Goal: Information Seeking & Learning: Learn about a topic

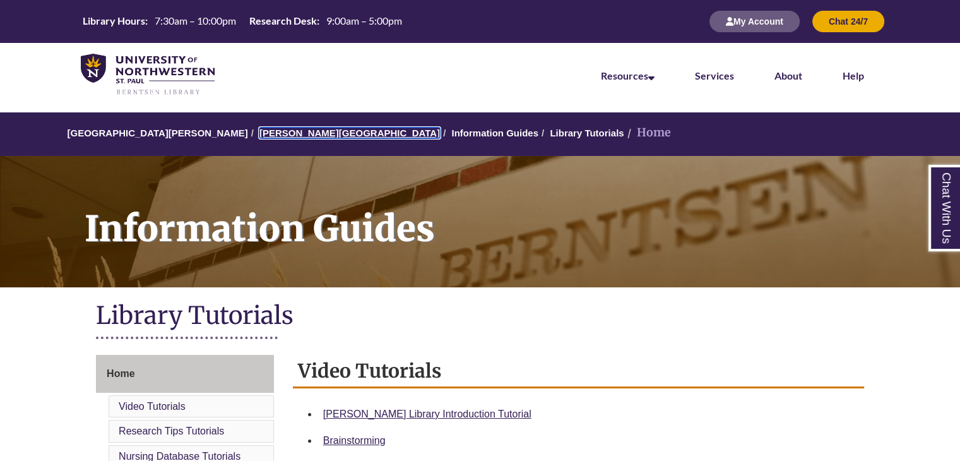
click at [307, 129] on link "[PERSON_NAME][GEOGRAPHIC_DATA]" at bounding box center [349, 132] width 180 height 11
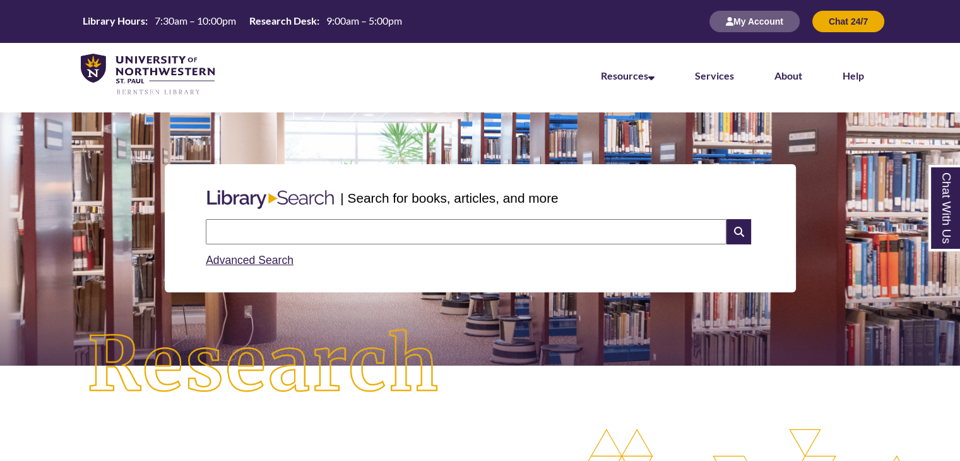
click at [434, 236] on input "text" at bounding box center [466, 231] width 521 height 25
type input "**********"
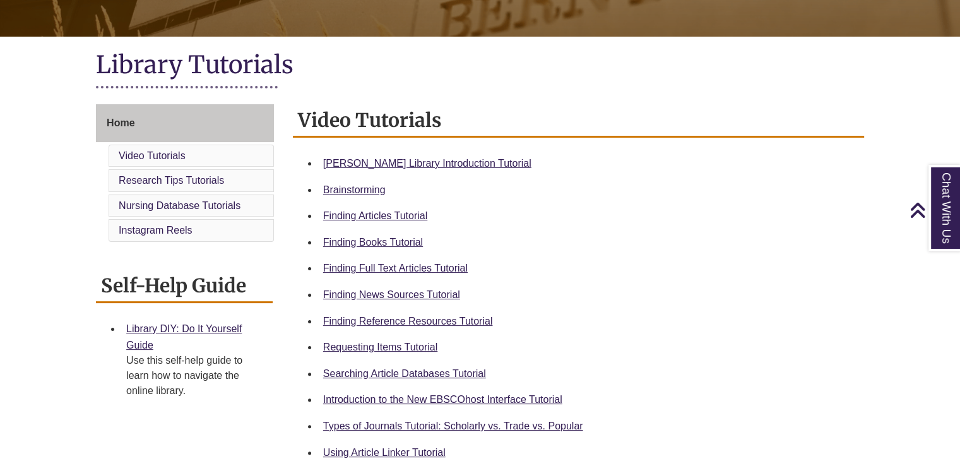
scroll to position [252, 0]
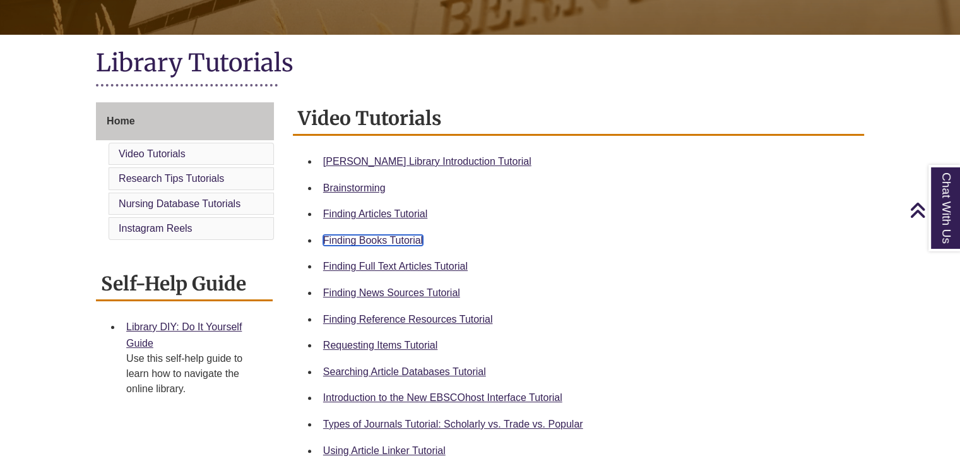
click at [408, 236] on link "Finding Books Tutorial" at bounding box center [373, 240] width 100 height 11
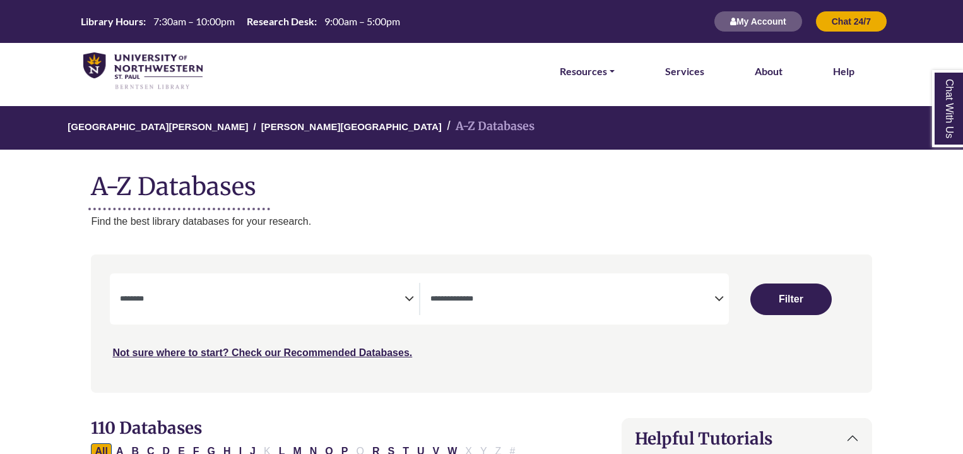
select select "Database Subject Filter"
select select "Database Types Filter"
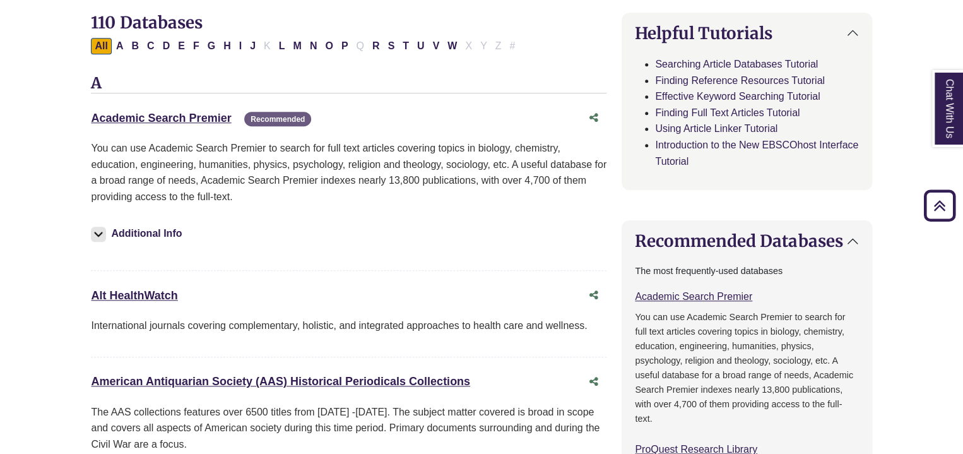
scroll to position [316, 0]
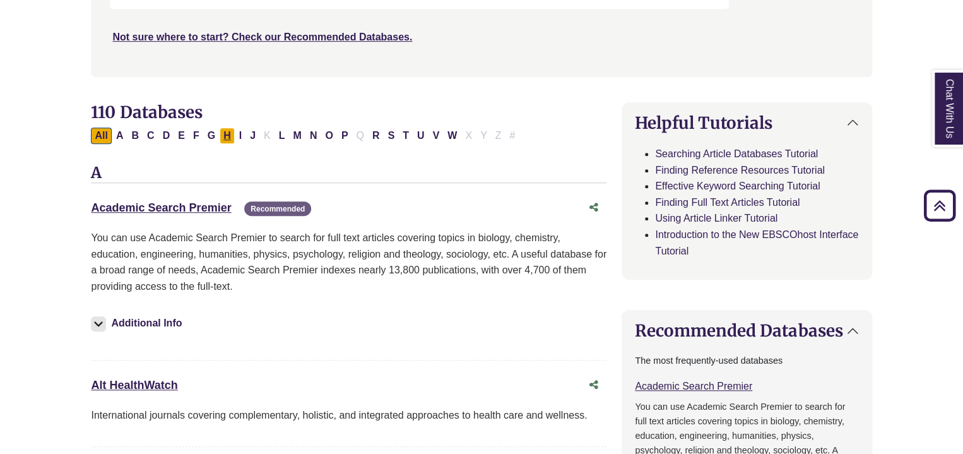
click at [224, 134] on button "H" at bounding box center [227, 135] width 15 height 16
select select "Database Subject Filter"
select select "Database Types Filter"
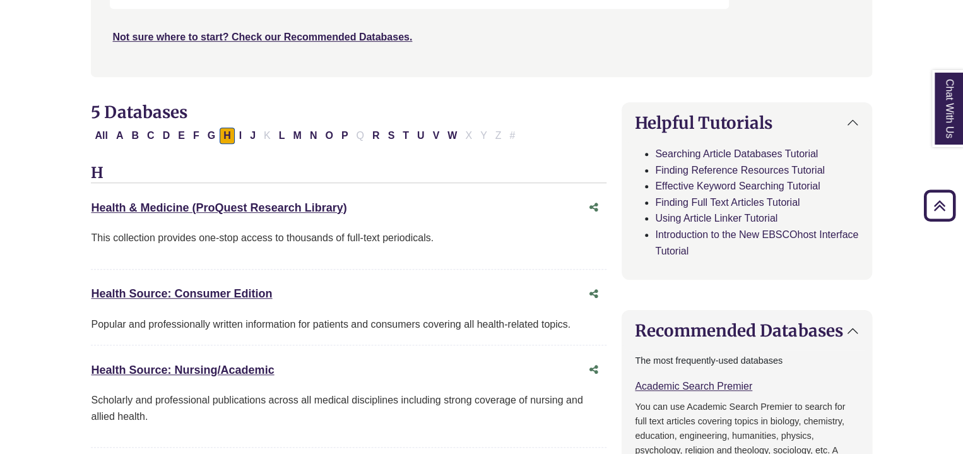
drag, startPoint x: 78, startPoint y: 208, endPoint x: 363, endPoint y: 211, distance: 285.3
copy link "Health & Medicine (ProQuest Research Library)"
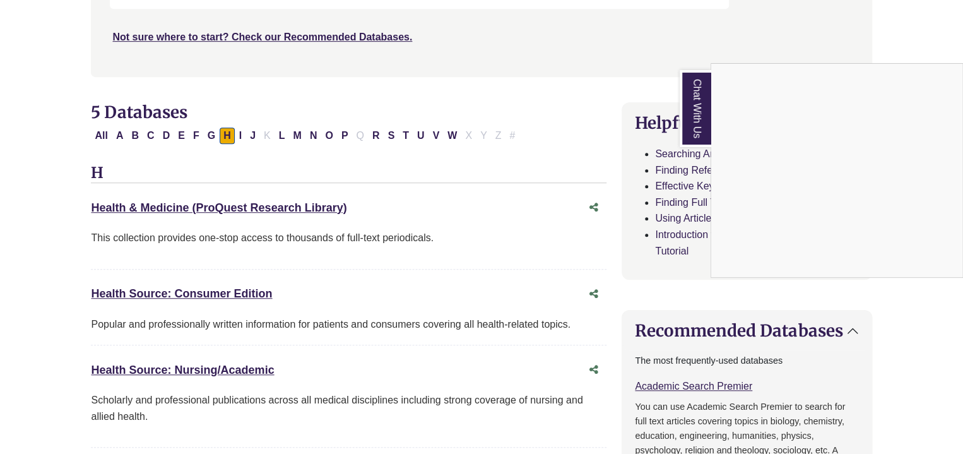
click at [409, 202] on div "Chat With Us" at bounding box center [481, 227] width 963 height 454
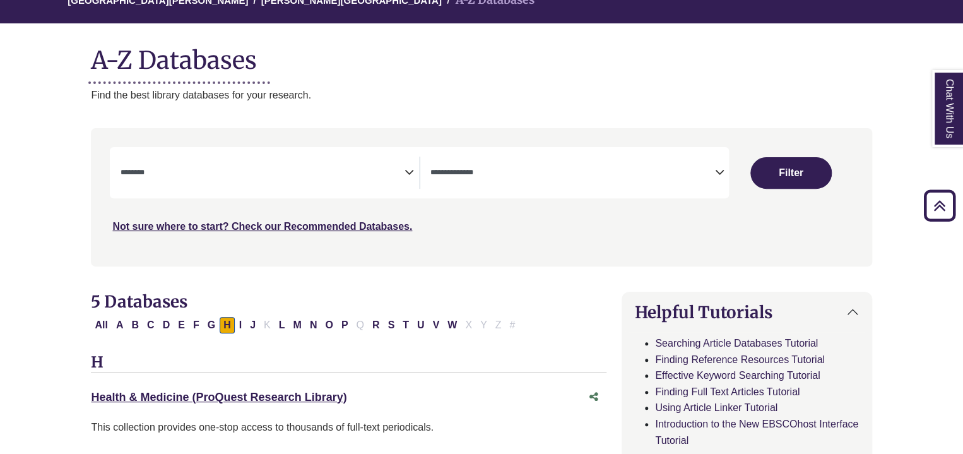
scroll to position [126, 0]
click at [338, 329] on button "P" at bounding box center [345, 325] width 15 height 16
select select "Database Subject Filter"
select select "Database Types Filter"
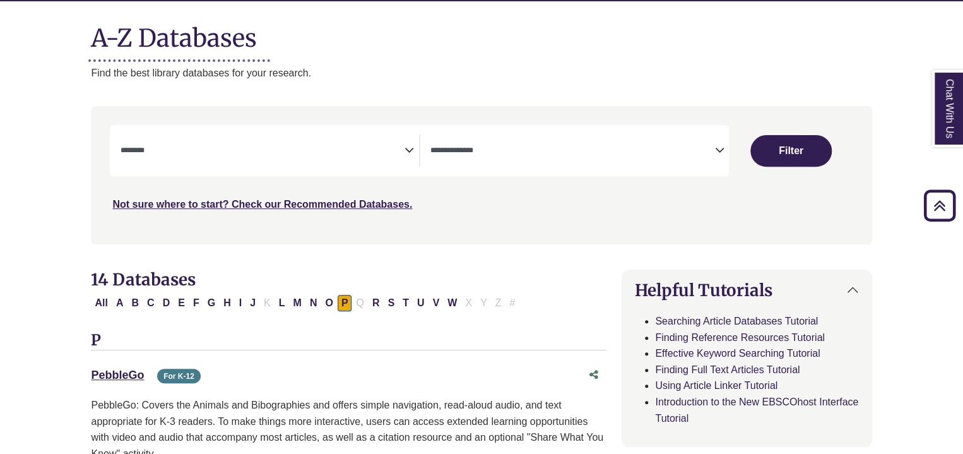
scroll to position [126, 0]
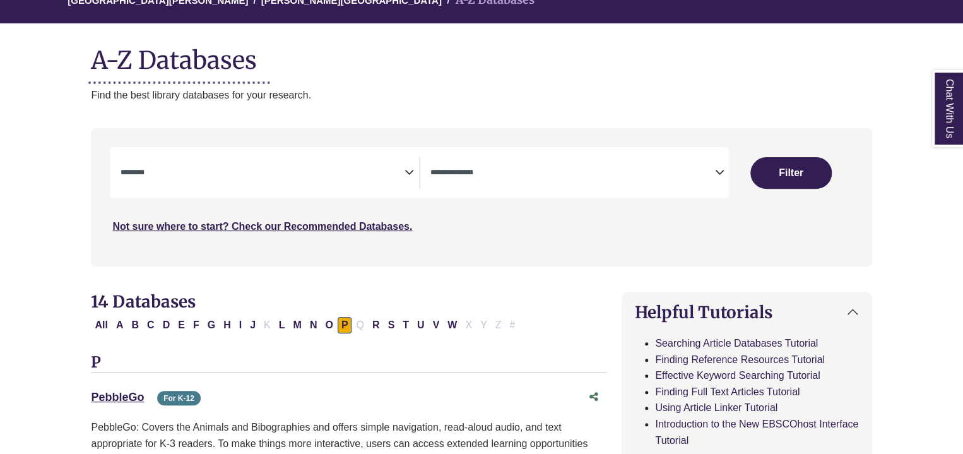
click at [263, 324] on div "All A B C D E F G H I J K L M N O P Q R S T U V W X Y Z #" at bounding box center [305, 324] width 429 height 11
click at [109, 322] on button "All" at bounding box center [101, 325] width 20 height 16
select select "Database Subject Filter"
select select "Database Types Filter"
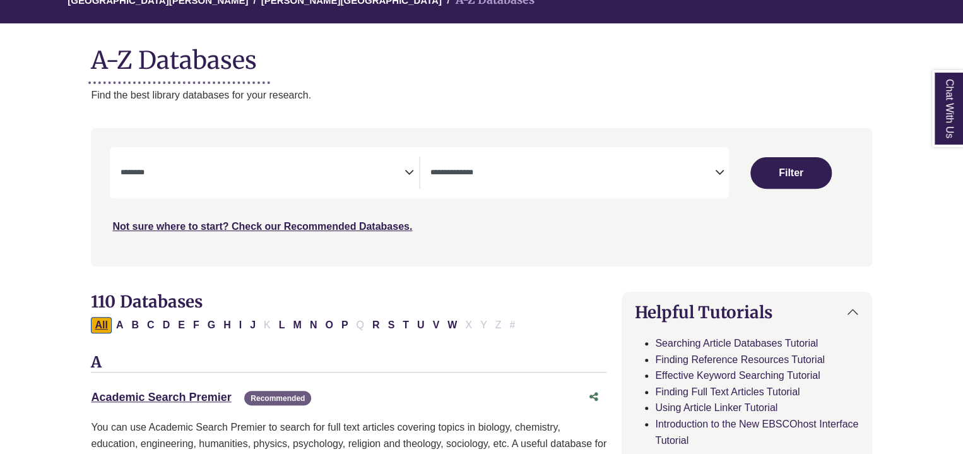
click at [105, 326] on button "All" at bounding box center [101, 325] width 20 height 16
select select "Database Subject Filter"
select select "Database Types Filter"
click at [231, 177] on textarea "Search" at bounding box center [262, 173] width 284 height 10
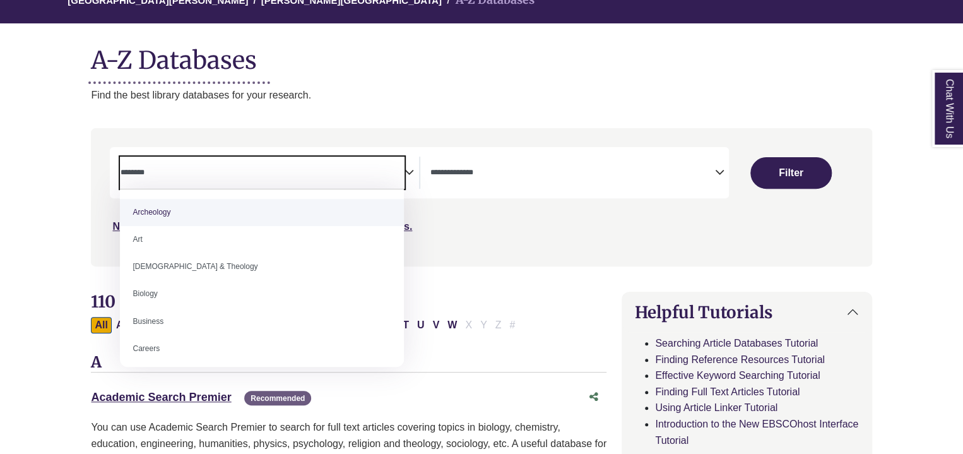
type textarea "*"
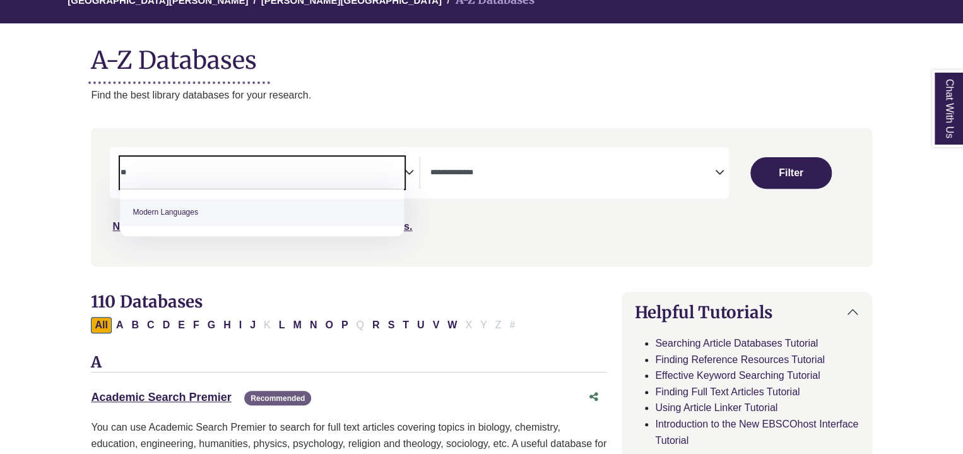
type textarea "*"
type textarea "******"
select select "*****"
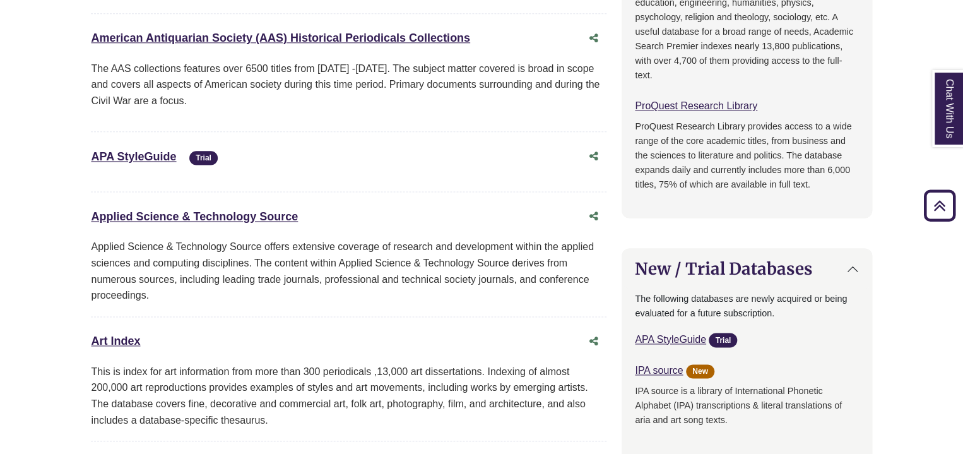
scroll to position [757, 0]
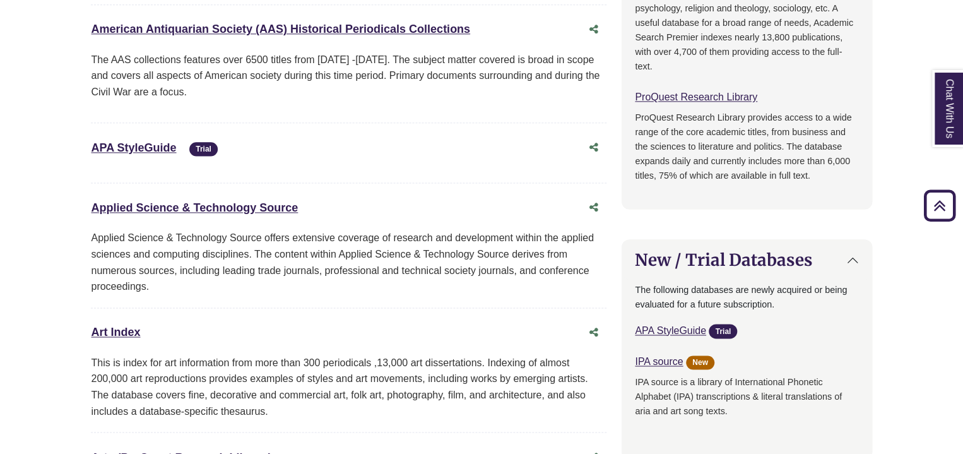
drag, startPoint x: 81, startPoint y: 203, endPoint x: 386, endPoint y: 216, distance: 305.7
click at [382, 212] on div "Applied Science & Technology Source This link opens in a new window" at bounding box center [336, 208] width 490 height 18
click at [397, 230] on div "Applied Science & Technology Source offers extensive coverage of research and d…" at bounding box center [349, 262] width 516 height 64
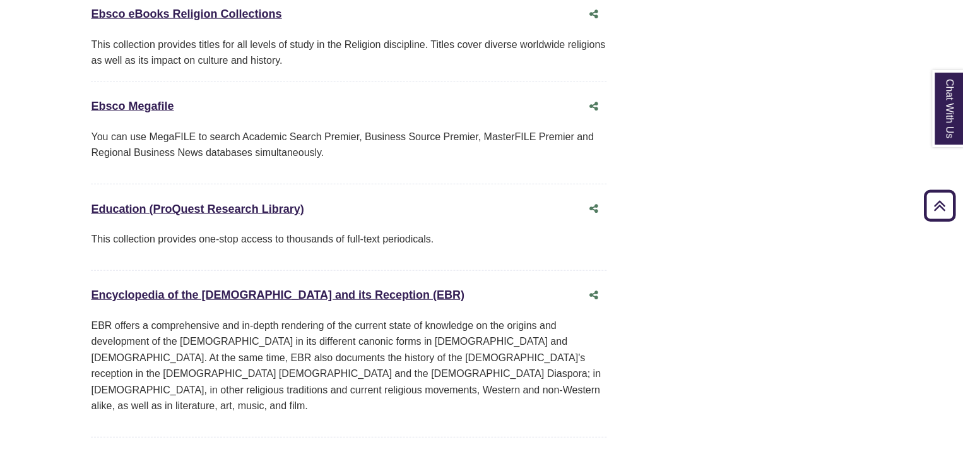
scroll to position [4039, 0]
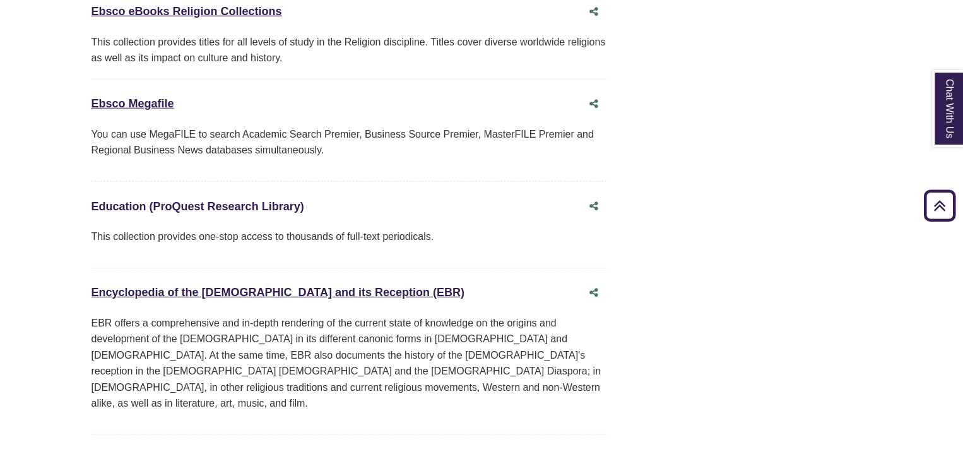
drag, startPoint x: 80, startPoint y: 180, endPoint x: 295, endPoint y: 172, distance: 215.3
click at [328, 198] on div "Education (ProQuest Research Library) This link opens in a new window" at bounding box center [336, 207] width 490 height 18
drag, startPoint x: 50, startPoint y: 185, endPoint x: 351, endPoint y: 175, distance: 300.5
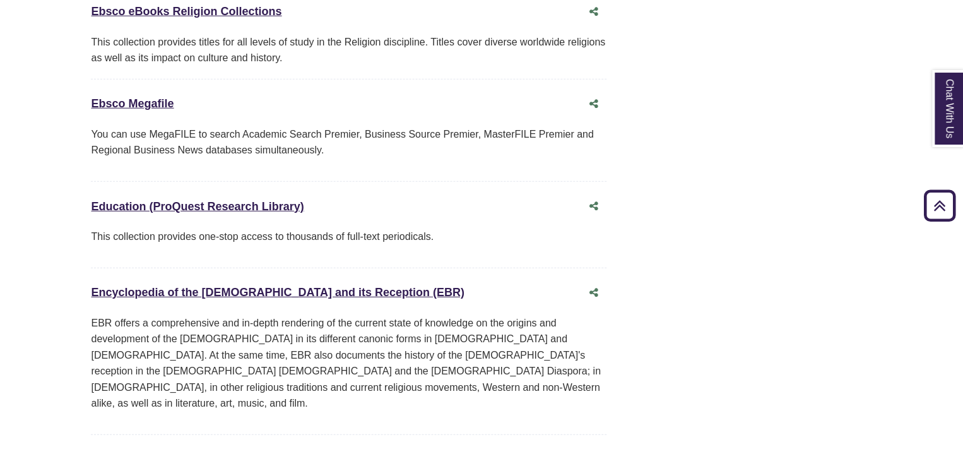
copy link "Education (ProQuest Research Library)"
click at [431, 326] on p "EBR offers a comprehensive and in-depth rendering of the current state of knowl…" at bounding box center [349, 363] width 516 height 97
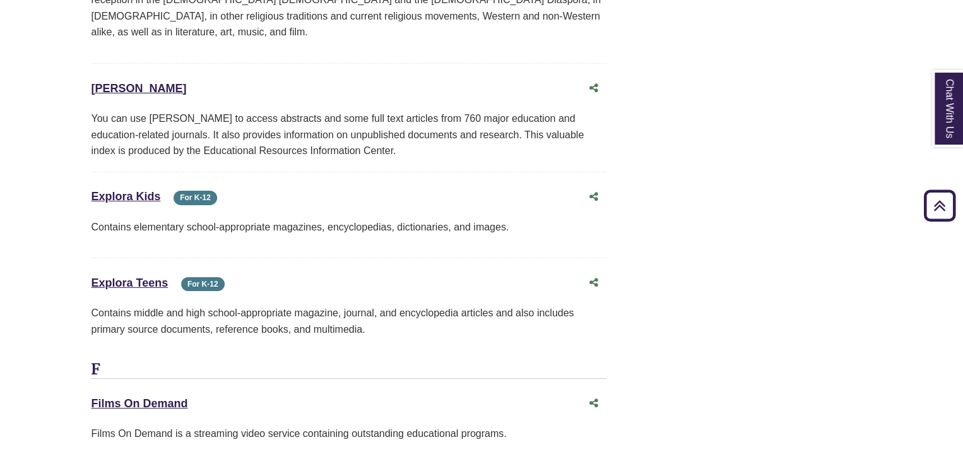
scroll to position [4417, 0]
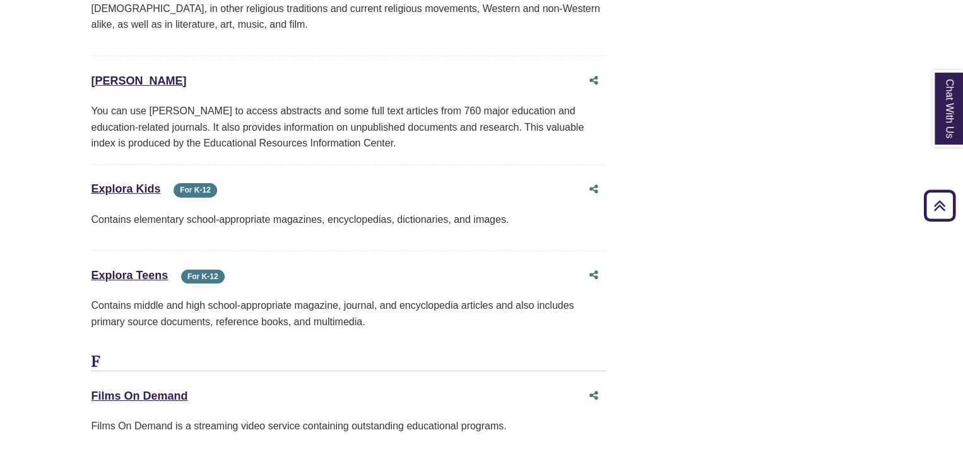
drag, startPoint x: 71, startPoint y: 39, endPoint x: 217, endPoint y: 33, distance: 146.5
copy link "ERIC"
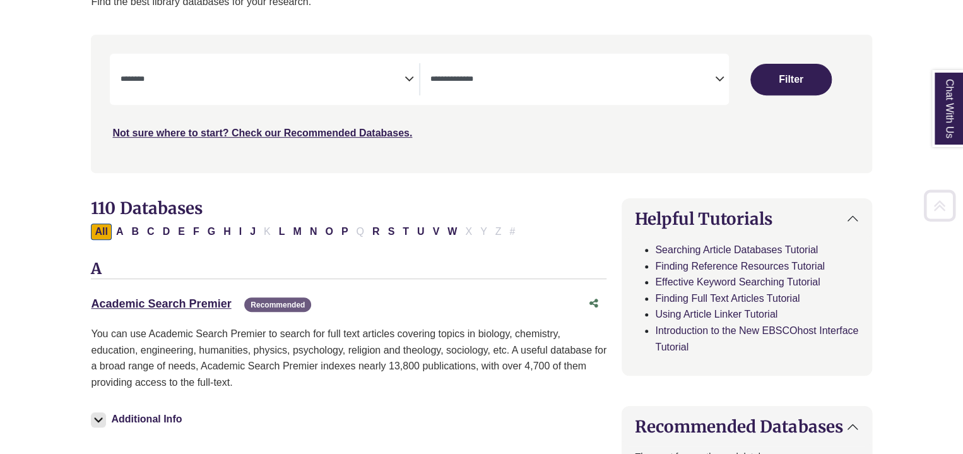
scroll to position [189, 0]
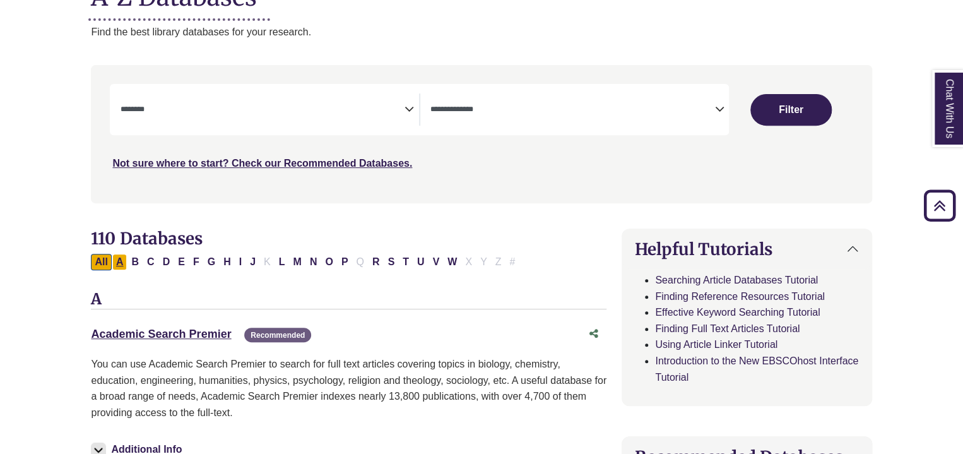
click at [118, 263] on button "A" at bounding box center [119, 262] width 15 height 16
select select "Database Subject Filter"
select select "Database Types Filter"
click at [172, 333] on link "Academic Search Premier This link opens in a new window" at bounding box center [161, 334] width 140 height 13
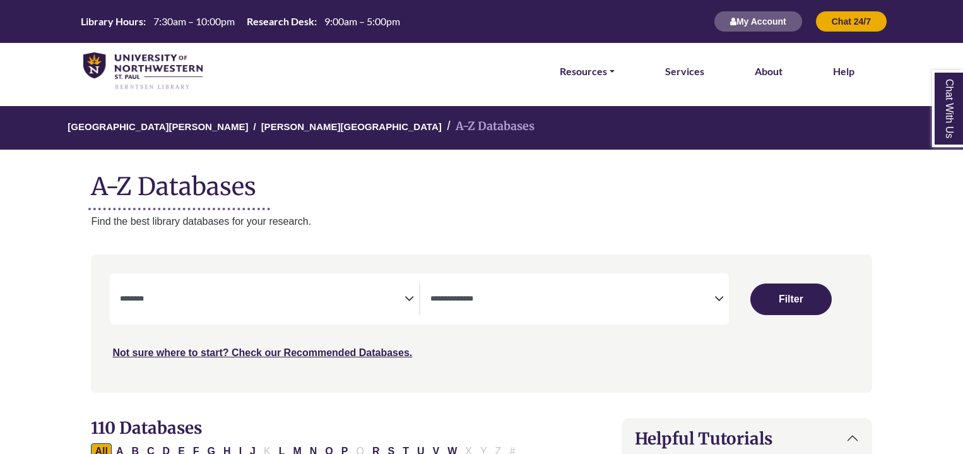
select select "Database Subject Filter"
select select "Database Types Filter"
